Goal: Find contact information: Find contact information

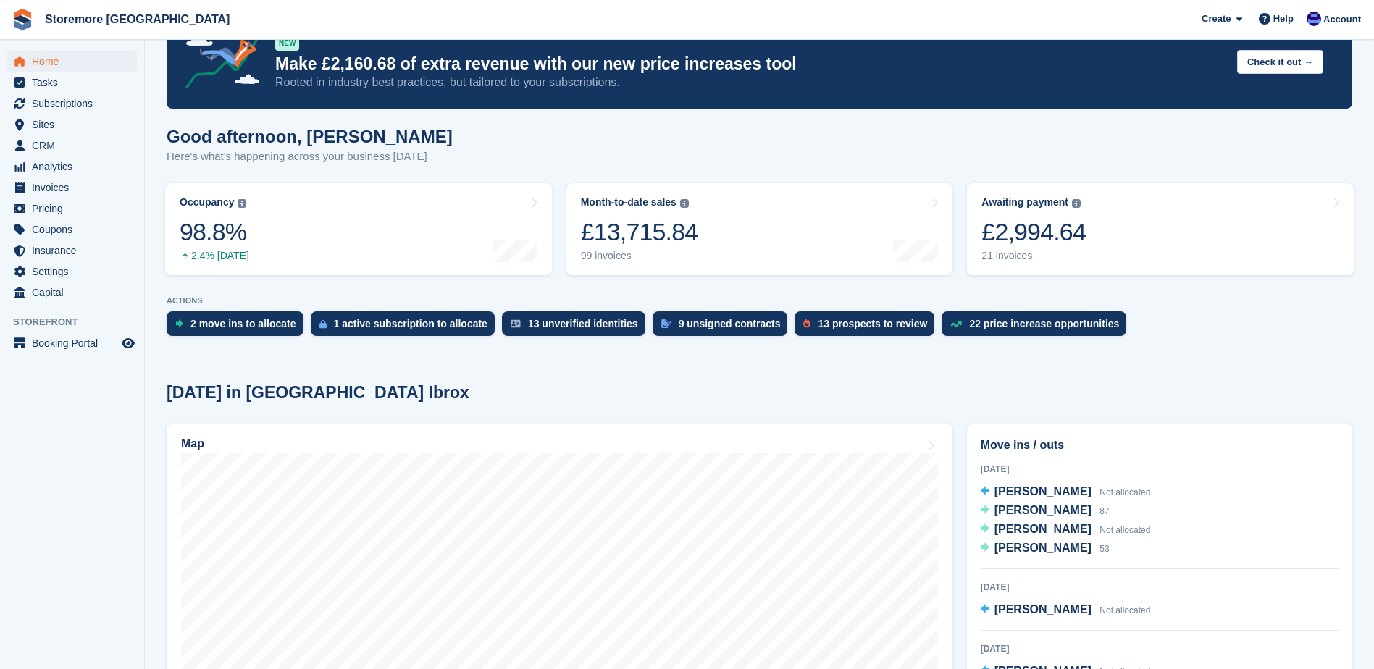
scroll to position [72, 0]
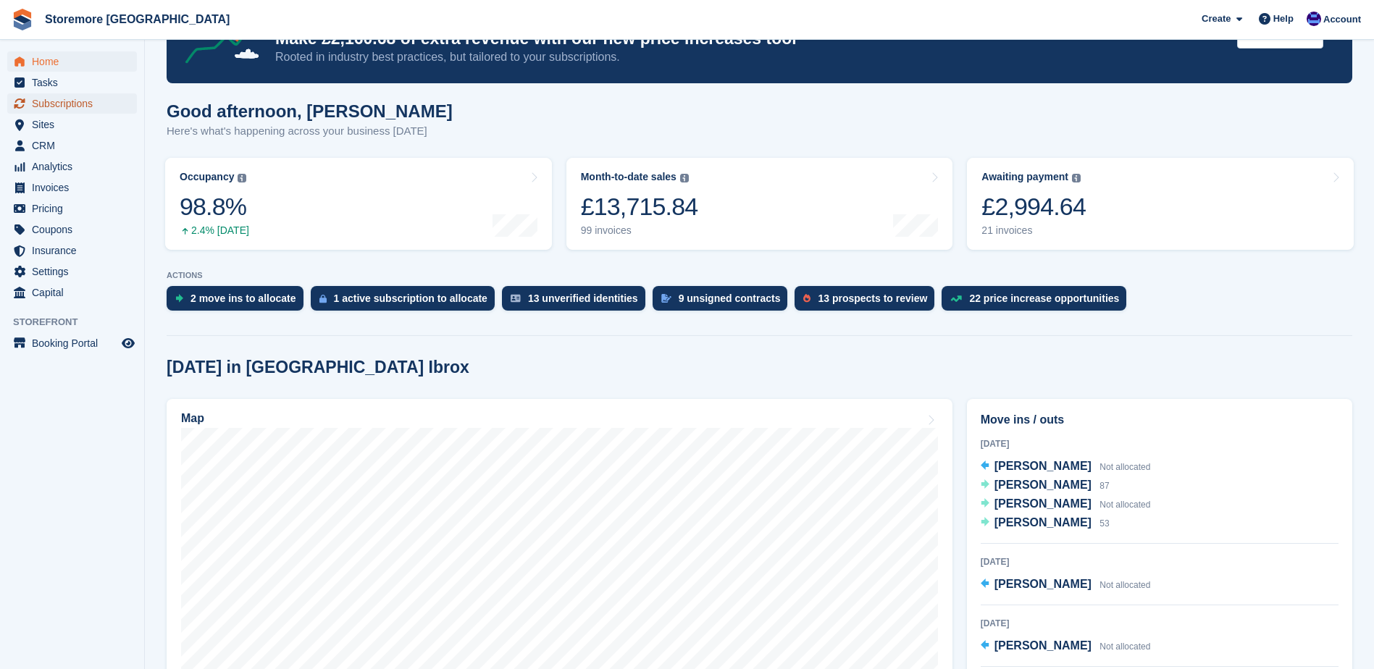
click at [103, 99] on span "Subscriptions" at bounding box center [75, 103] width 87 height 20
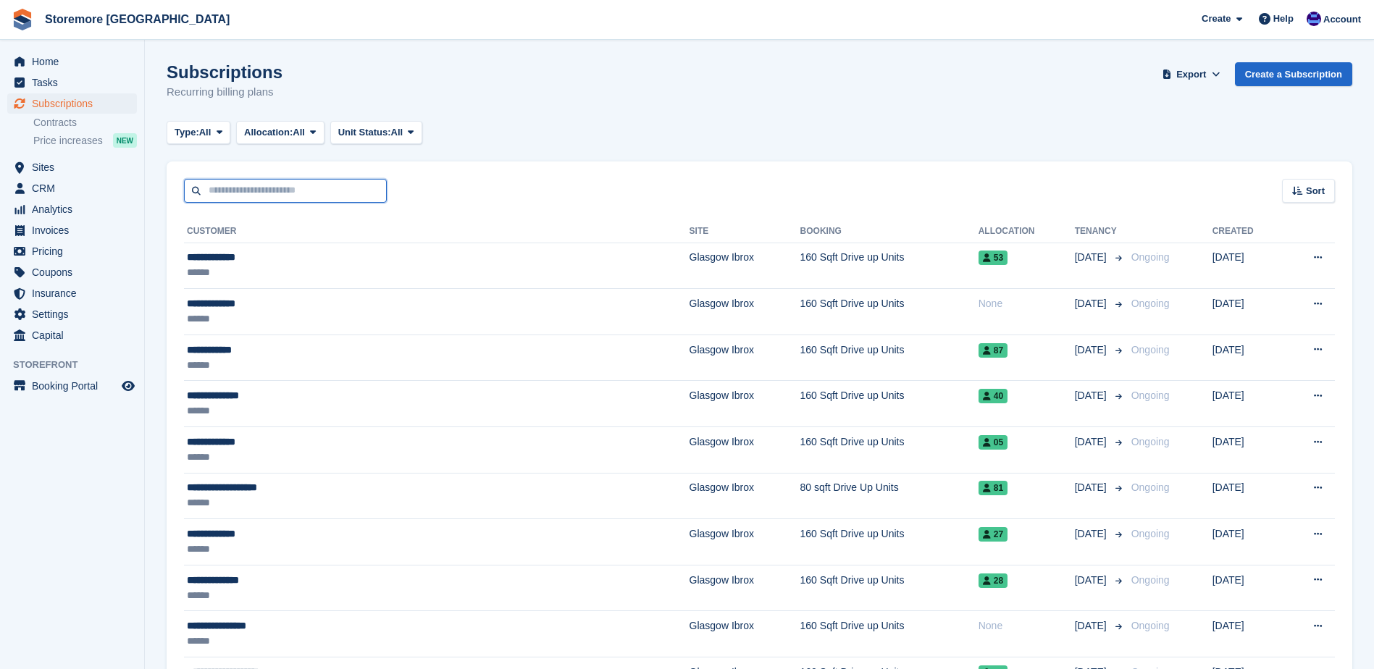
drag, startPoint x: 0, startPoint y: 0, endPoint x: 310, endPoint y: 187, distance: 362.0
click at [310, 187] on input "text" at bounding box center [285, 191] width 203 height 24
type input "******"
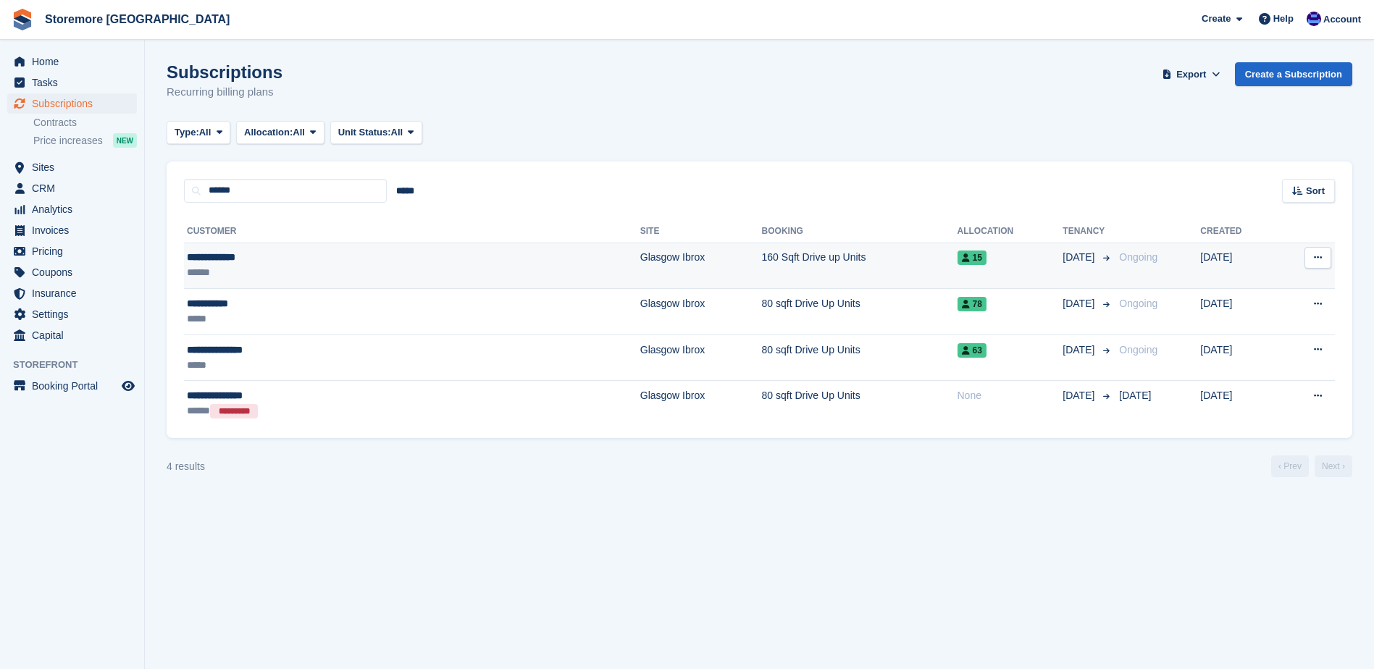
click at [293, 249] on td "**********" at bounding box center [412, 266] width 456 height 46
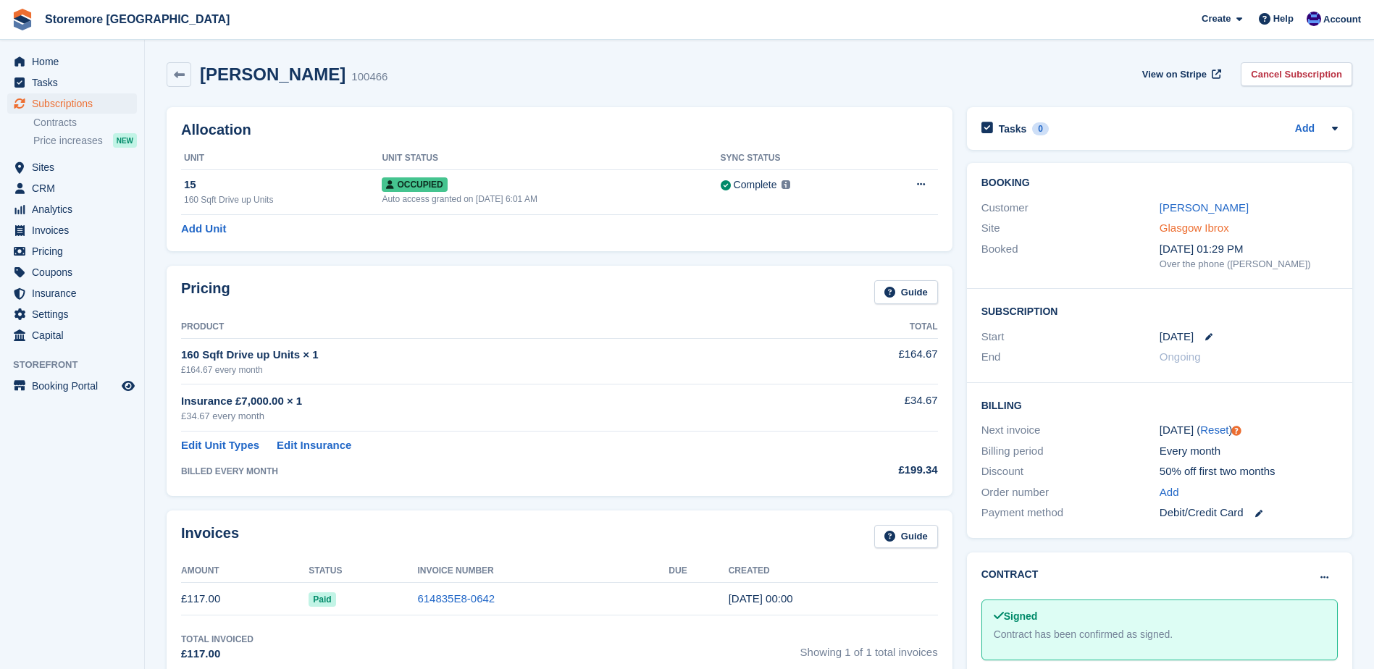
click at [1203, 234] on link "Glasgow Ibrox" at bounding box center [1195, 228] width 70 height 12
click at [1179, 211] on link "[PERSON_NAME]" at bounding box center [1204, 207] width 89 height 12
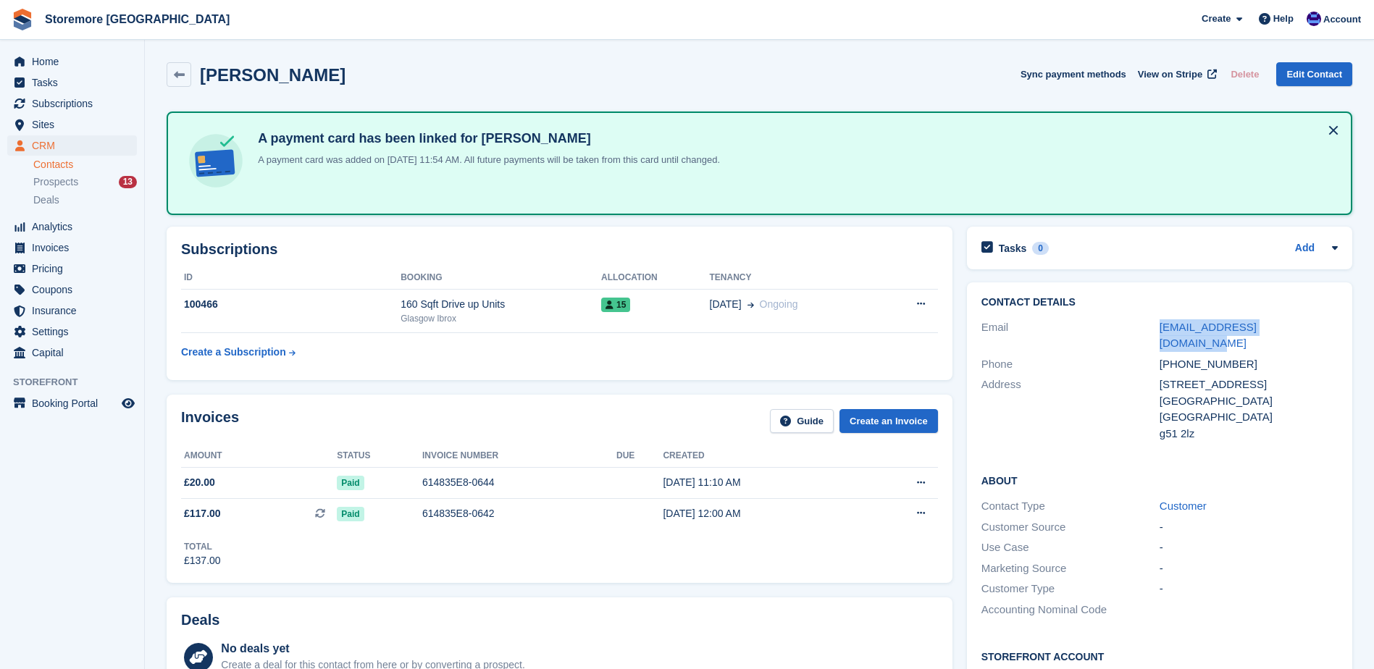
drag, startPoint x: 1316, startPoint y: 325, endPoint x: 1153, endPoint y: 321, distance: 163.0
click at [1153, 321] on div "Email [EMAIL_ADDRESS][DOMAIN_NAME]" at bounding box center [1160, 335] width 356 height 37
copy div "[EMAIL_ADDRESS][DOMAIN_NAME]"
